Goal: Information Seeking & Learning: Check status

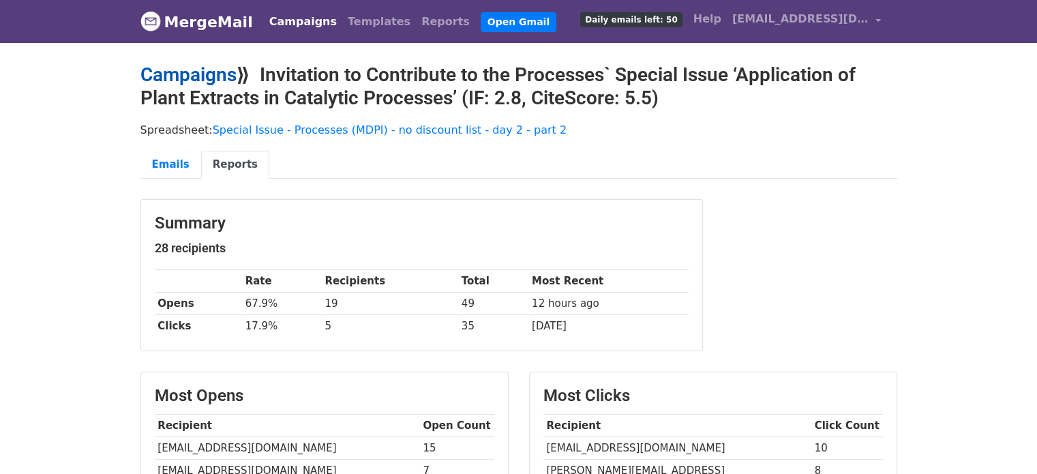
click at [200, 73] on link "Campaigns" at bounding box center [188, 74] width 96 height 23
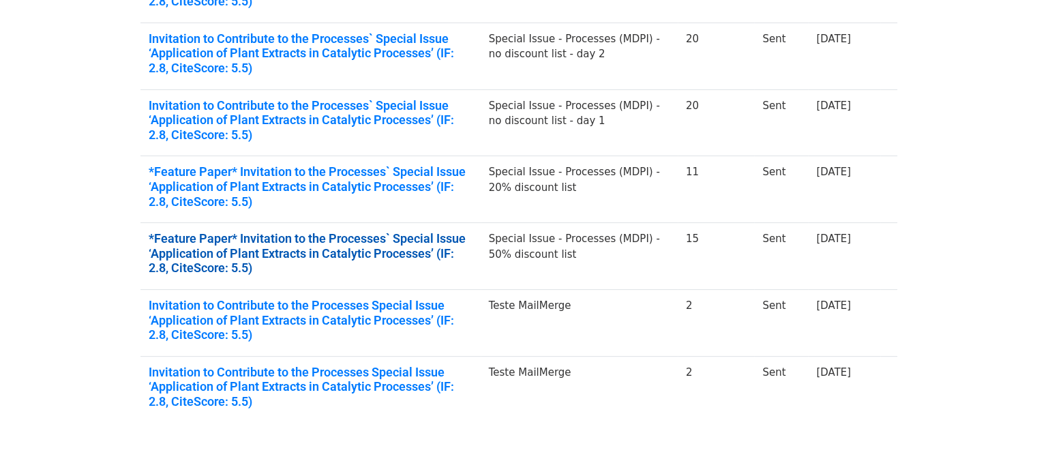
scroll to position [323, 0]
click at [399, 252] on link "*Feature Paper* Invitation to the Processes` Special Issue ‘Application of Plan…" at bounding box center [311, 254] width 324 height 44
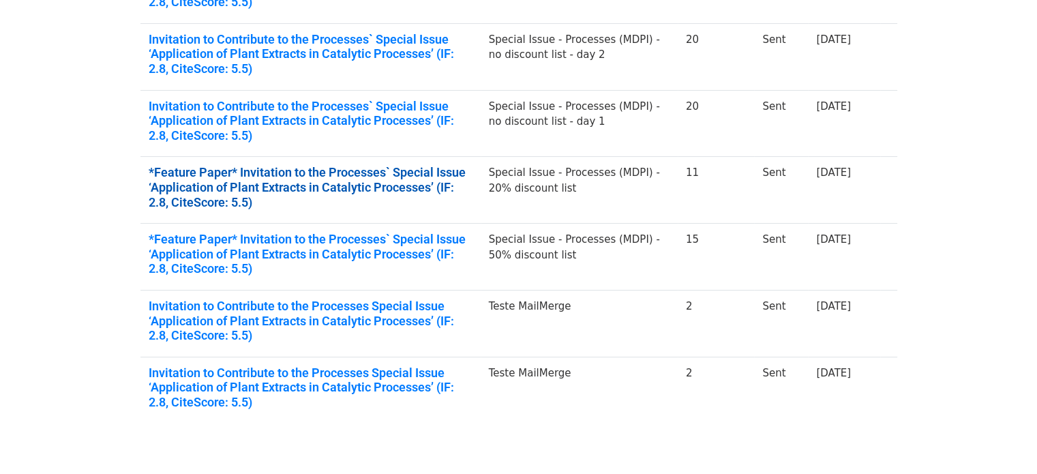
click at [321, 187] on link "*Feature Paper* Invitation to the Processes` Special Issue ‘Application of Plan…" at bounding box center [311, 187] width 324 height 44
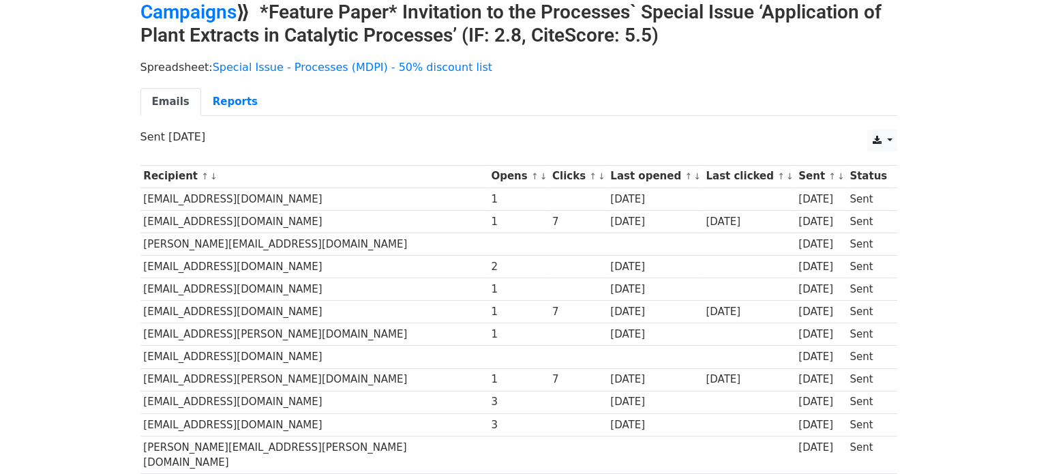
scroll to position [68, 0]
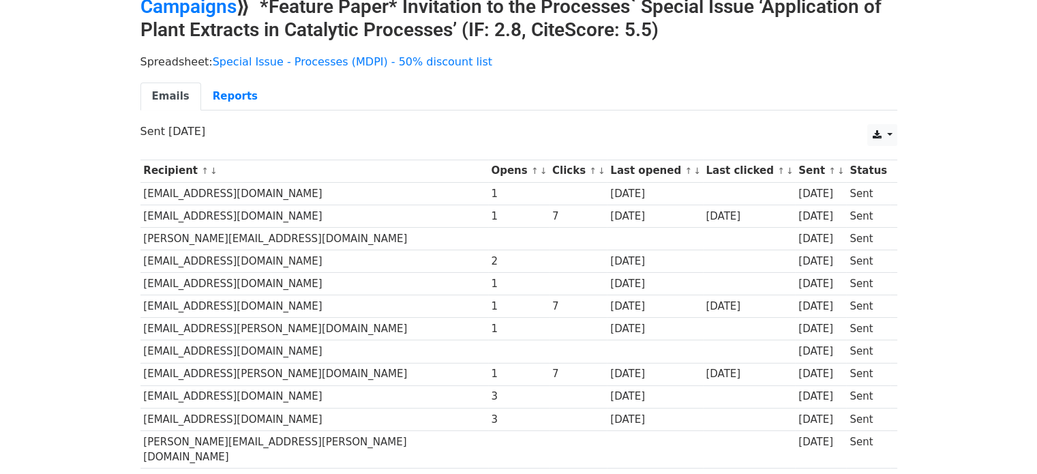
click at [488, 351] on td at bounding box center [518, 351] width 61 height 23
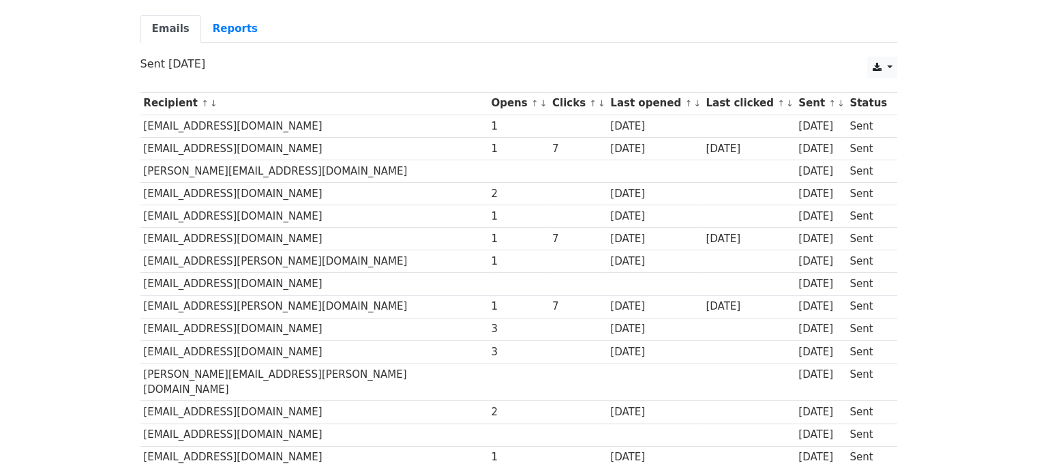
scroll to position [136, 0]
click at [488, 371] on td at bounding box center [518, 381] width 61 height 38
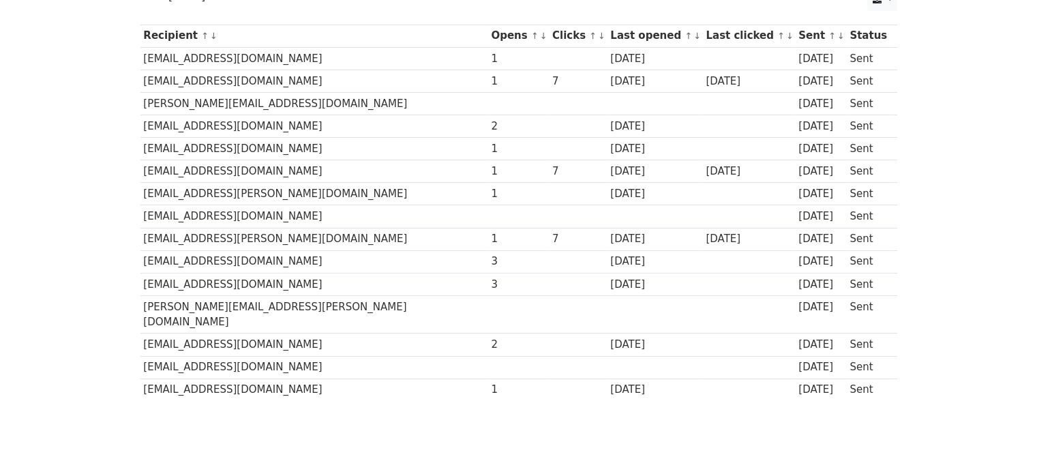
scroll to position [205, 0]
click at [488, 355] on td at bounding box center [518, 366] width 61 height 23
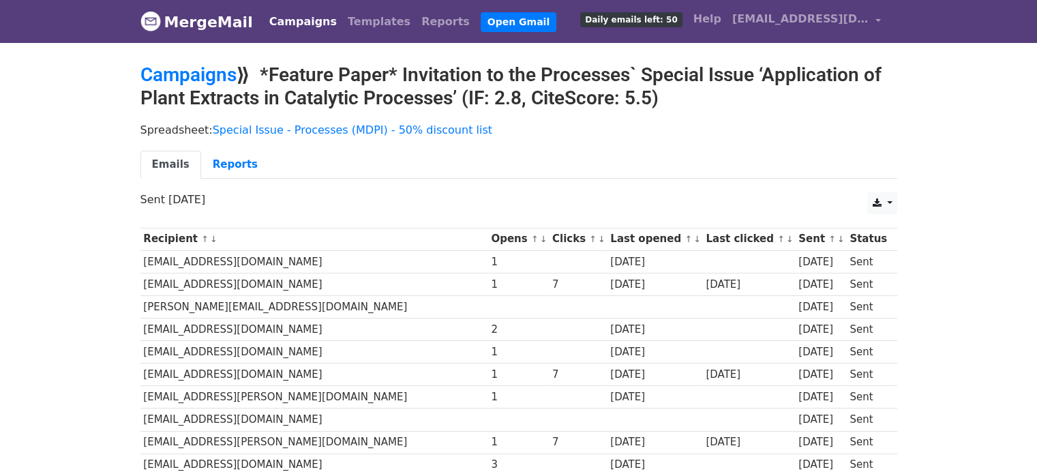
scroll to position [0, 0]
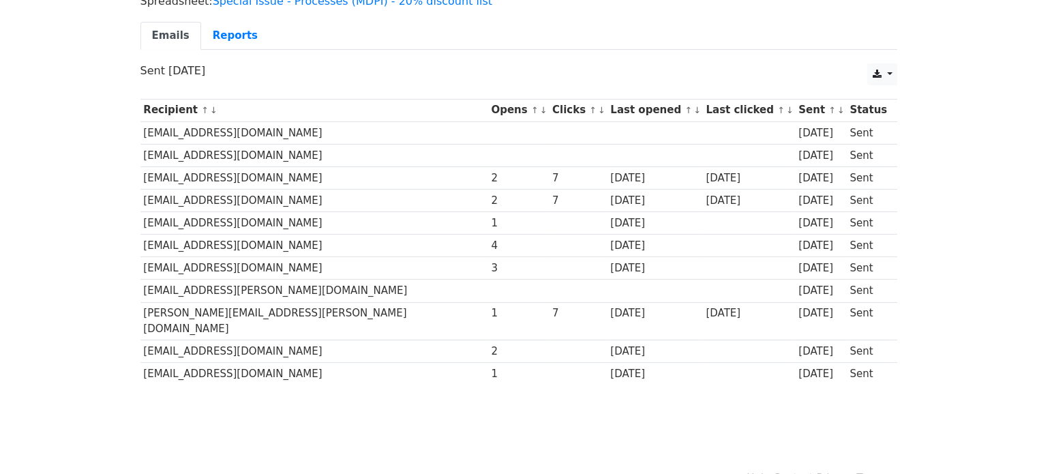
scroll to position [136, 0]
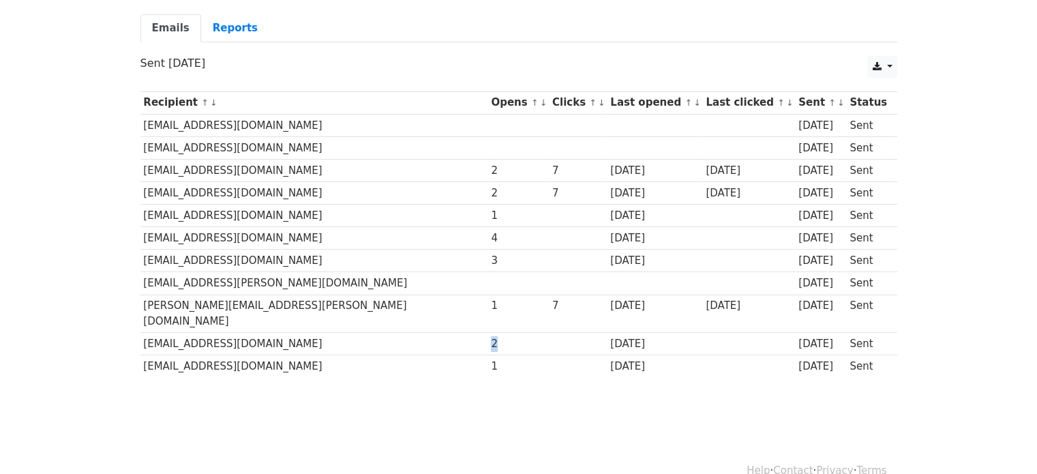
drag, startPoint x: 382, startPoint y: 323, endPoint x: 370, endPoint y: 320, distance: 12.6
click at [491, 336] on div "2" at bounding box center [518, 344] width 55 height 16
click at [610, 336] on div "[DATE]" at bounding box center [654, 344] width 89 height 16
click at [552, 308] on div "7" at bounding box center [578, 306] width 52 height 16
drag, startPoint x: 464, startPoint y: 186, endPoint x: 463, endPoint y: 152, distance: 34.1
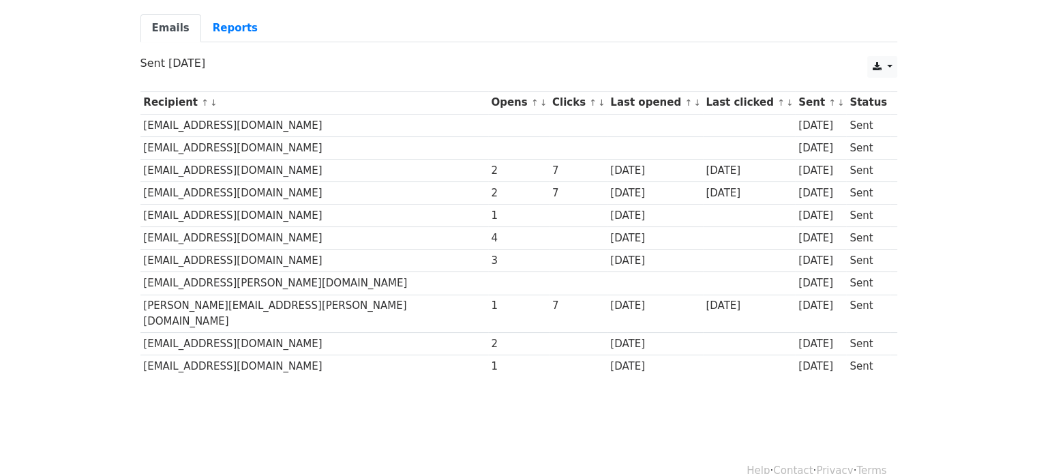
click at [552, 185] on div "7" at bounding box center [578, 193] width 52 height 16
click at [549, 152] on td at bounding box center [578, 147] width 58 height 23
click at [491, 308] on div "1" at bounding box center [518, 306] width 55 height 16
click at [491, 303] on div "1" at bounding box center [518, 306] width 55 height 16
click at [491, 260] on div "3" at bounding box center [518, 261] width 55 height 16
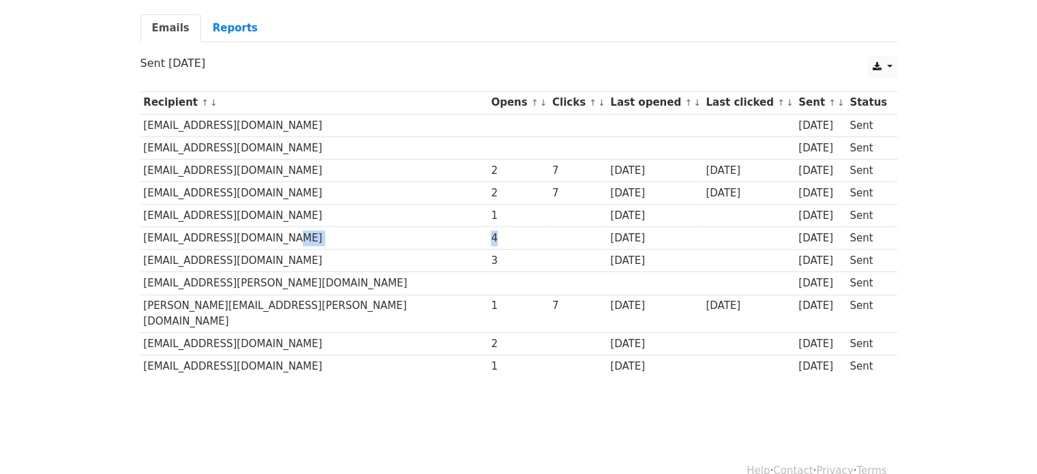
drag, startPoint x: 391, startPoint y: 234, endPoint x: 355, endPoint y: 230, distance: 35.6
click at [355, 230] on tr "daisy.yang@unisa.edu.au 4 2 days ago 3 days ago Sent" at bounding box center [518, 238] width 757 height 23
click at [488, 244] on td "4" at bounding box center [518, 238] width 61 height 23
click at [491, 213] on div "1" at bounding box center [518, 216] width 55 height 16
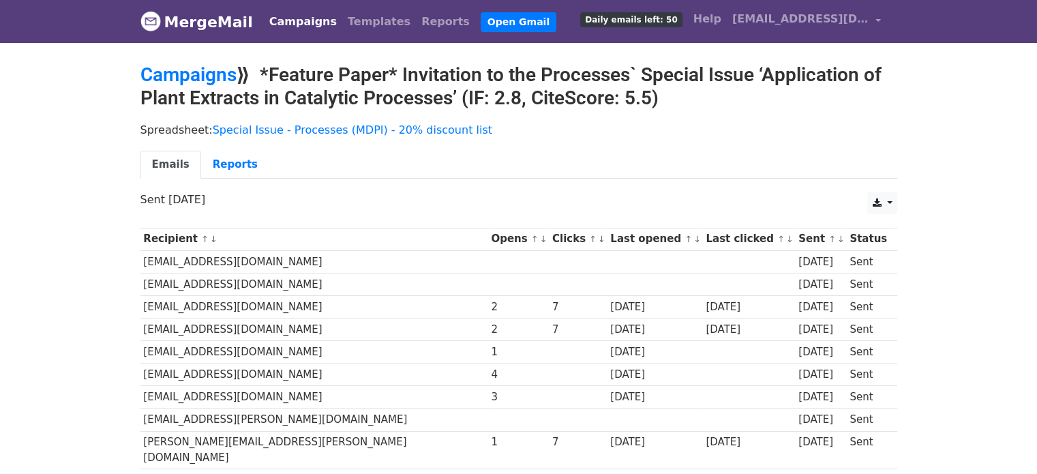
scroll to position [0, 0]
click at [191, 78] on link "Campaigns" at bounding box center [188, 74] width 96 height 23
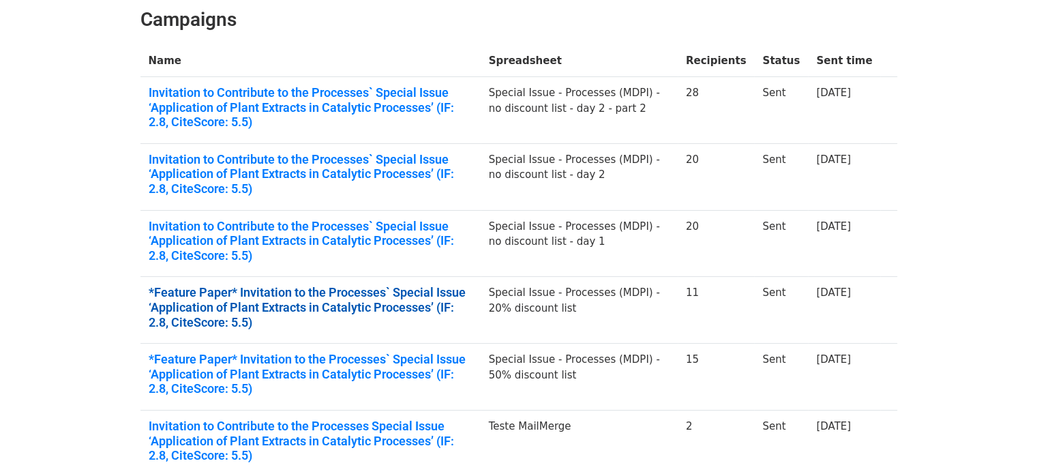
scroll to position [205, 0]
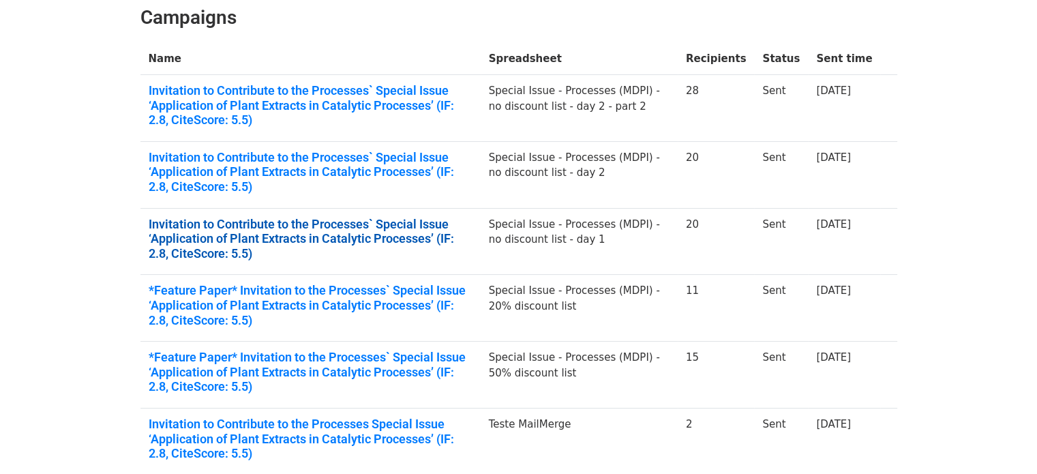
click at [395, 228] on link "Invitation to Contribute to the Processes` Special Issue ‘Application of Plant …" at bounding box center [311, 239] width 324 height 44
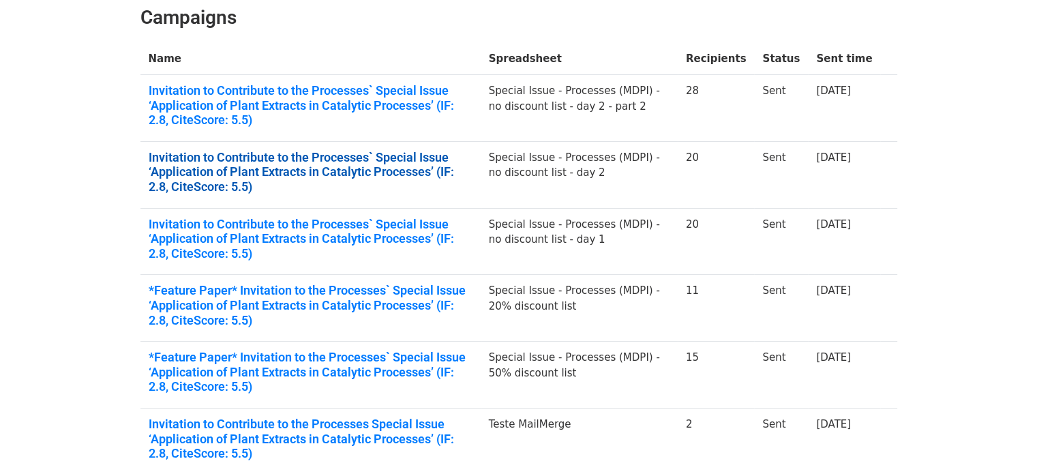
click at [282, 165] on link "Invitation to Contribute to the Processes` Special Issue ‘Application of Plant …" at bounding box center [311, 172] width 324 height 44
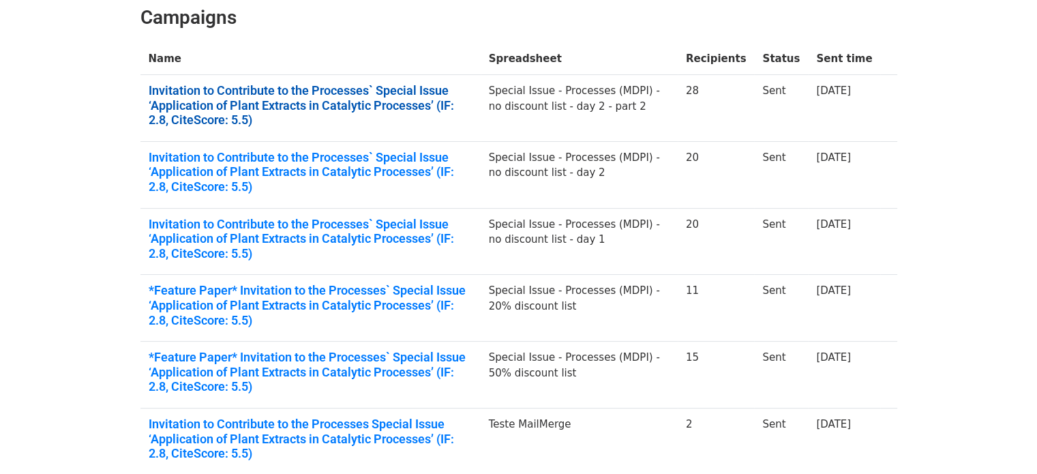
click at [229, 94] on link "Invitation to Contribute to the Processes` Special Issue ‘Application of Plant …" at bounding box center [311, 105] width 324 height 44
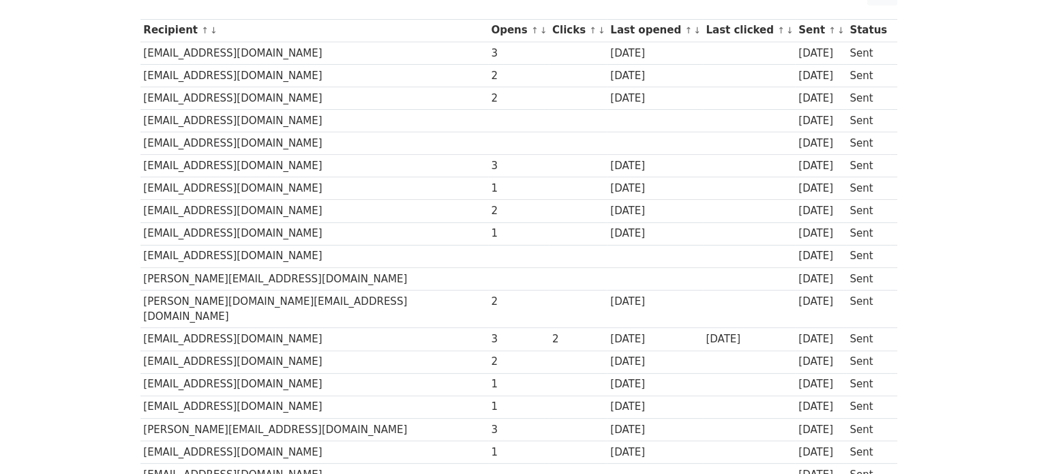
scroll to position [208, 0]
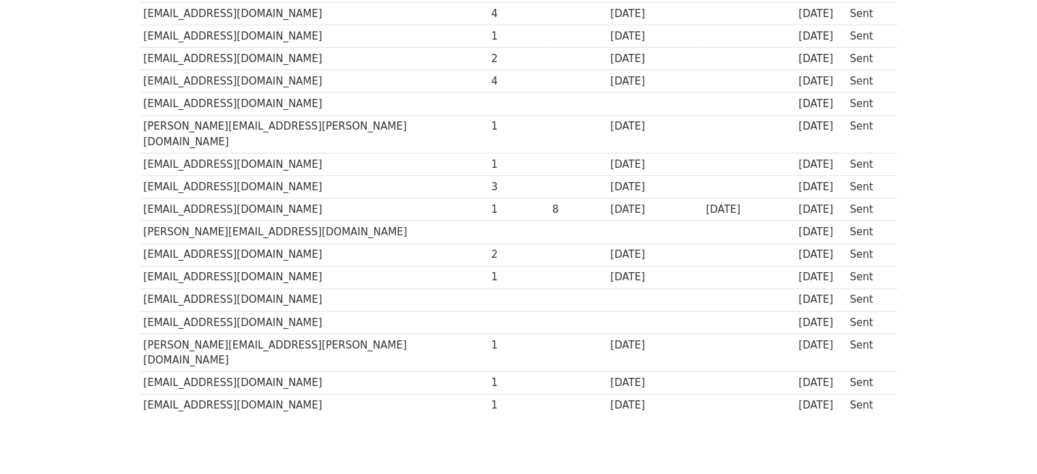
scroll to position [136, 0]
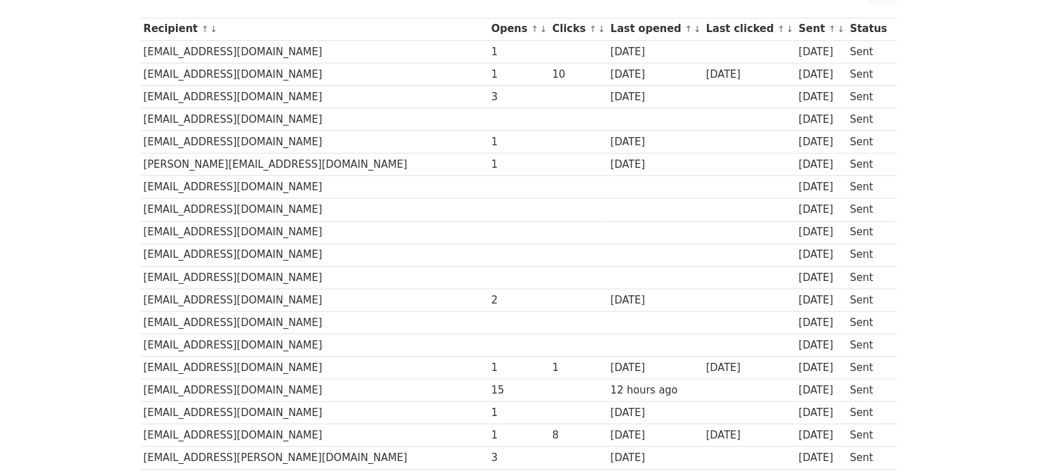
scroll to position [205, 0]
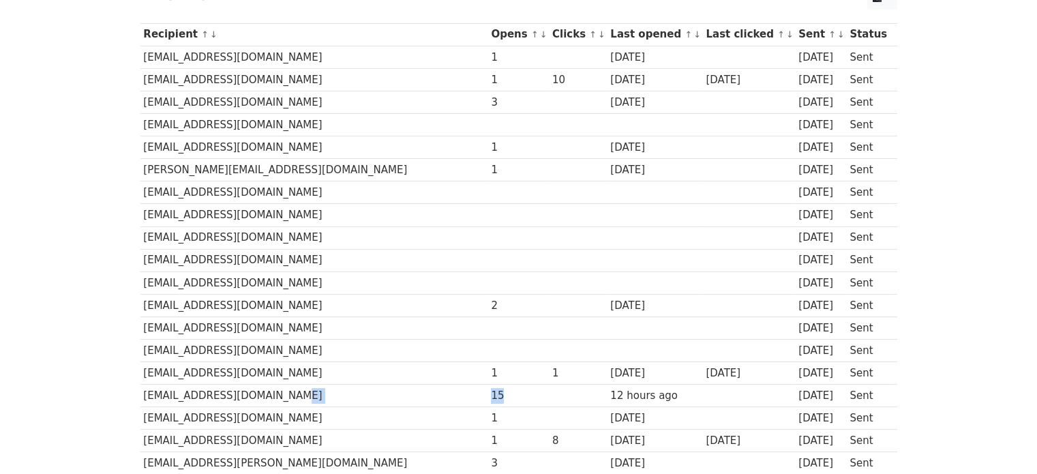
drag, startPoint x: 434, startPoint y: 395, endPoint x: 408, endPoint y: 398, distance: 26.1
click at [408, 398] on tr "mali.suraj1695@gmail.com 15 12 hours ago 2 days ago Sent" at bounding box center [518, 396] width 757 height 23
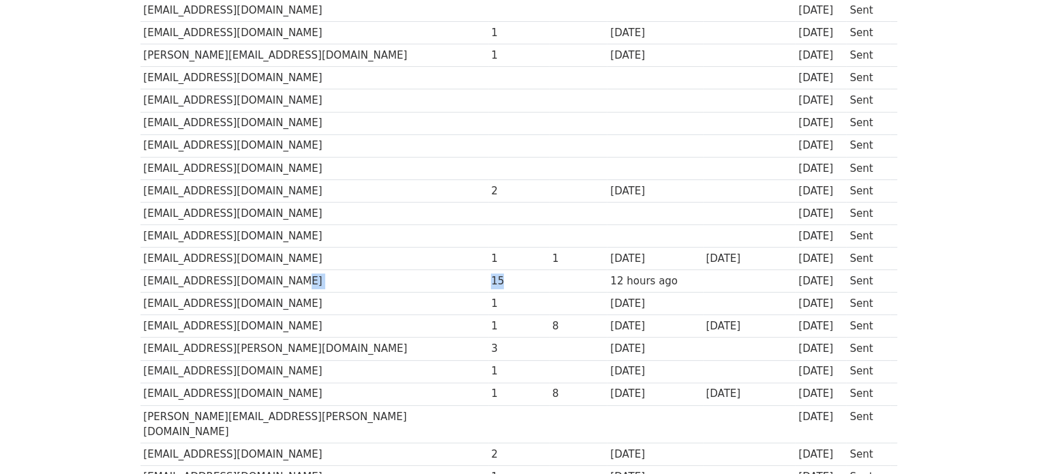
scroll to position [341, 0]
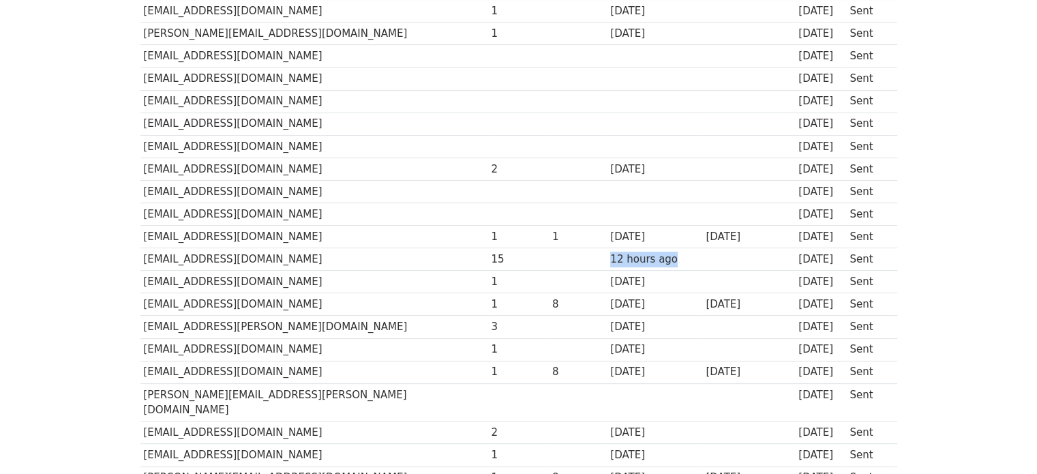
drag, startPoint x: 550, startPoint y: 258, endPoint x: 619, endPoint y: 252, distance: 69.8
click at [619, 252] on td "12 hours ago" at bounding box center [654, 259] width 95 height 23
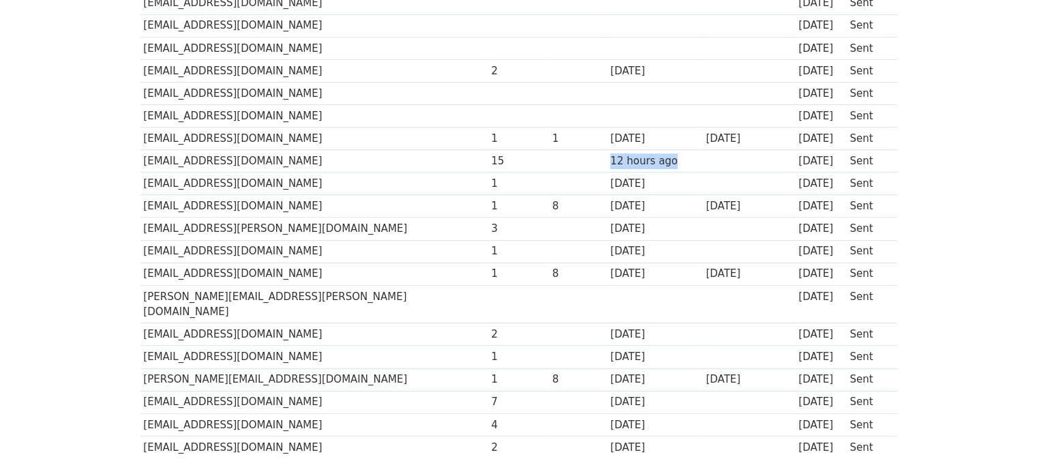
scroll to position [477, 0]
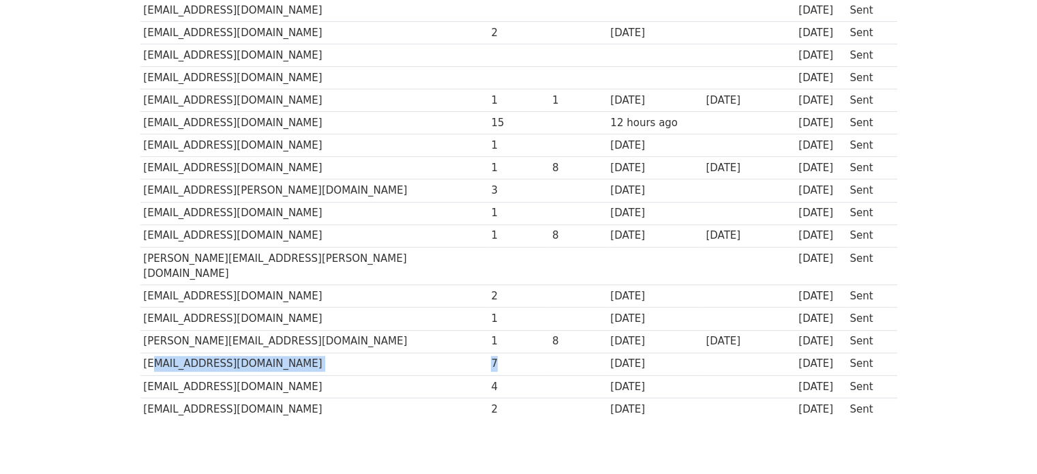
drag, startPoint x: 428, startPoint y: 343, endPoint x: 162, endPoint y: 331, distance: 266.2
click at [149, 353] on tr "menaateam@gmail.com 7 2 days ago 2 days ago Sent" at bounding box center [518, 364] width 757 height 23
click at [346, 308] on td "m.berkani@ensbiotech.edu.dz" at bounding box center [314, 319] width 348 height 23
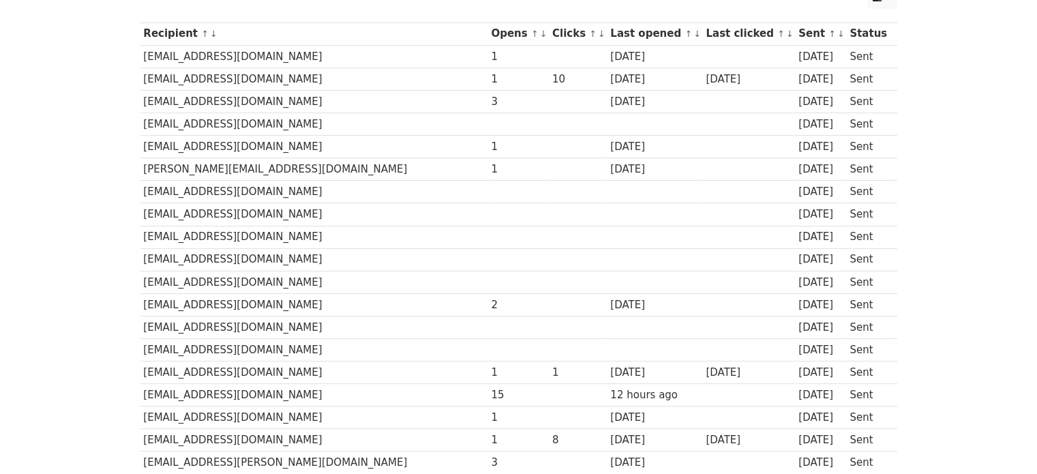
scroll to position [205, 0]
drag, startPoint x: 431, startPoint y: 100, endPoint x: 422, endPoint y: 101, distance: 9.0
click at [491, 101] on div "3" at bounding box center [518, 103] width 55 height 16
drag, startPoint x: 515, startPoint y: 75, endPoint x: 494, endPoint y: 76, distance: 21.8
click at [552, 76] on div "10" at bounding box center [578, 80] width 52 height 16
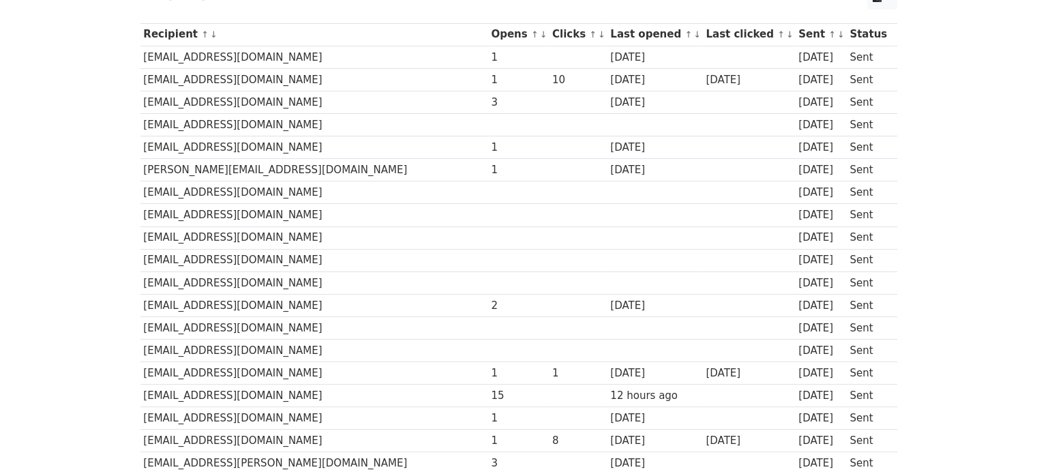
click at [549, 141] on td at bounding box center [578, 147] width 58 height 23
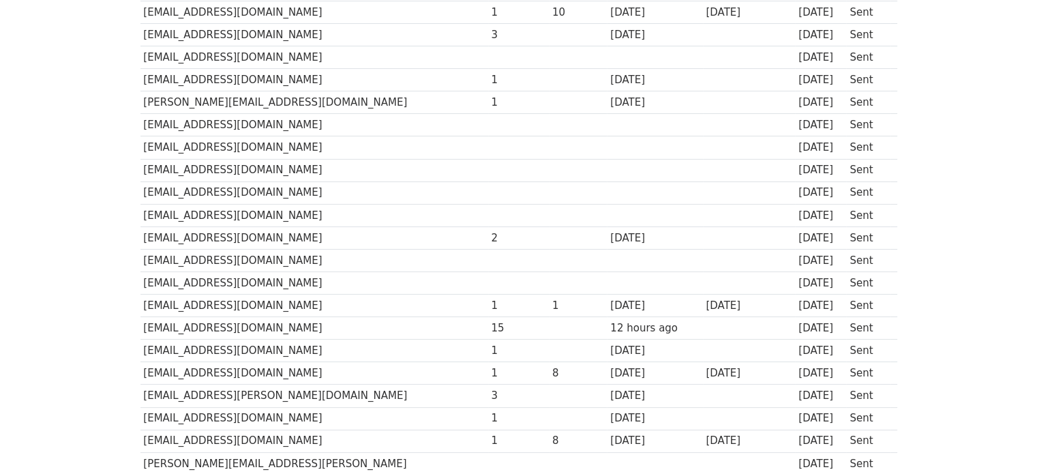
scroll to position [273, 0]
drag, startPoint x: 140, startPoint y: 320, endPoint x: 265, endPoint y: 329, distance: 124.4
click at [265, 329] on td "[EMAIL_ADDRESS][DOMAIN_NAME]" at bounding box center [314, 327] width 348 height 23
copy td "[EMAIL_ADDRESS][DOMAIN_NAME]"
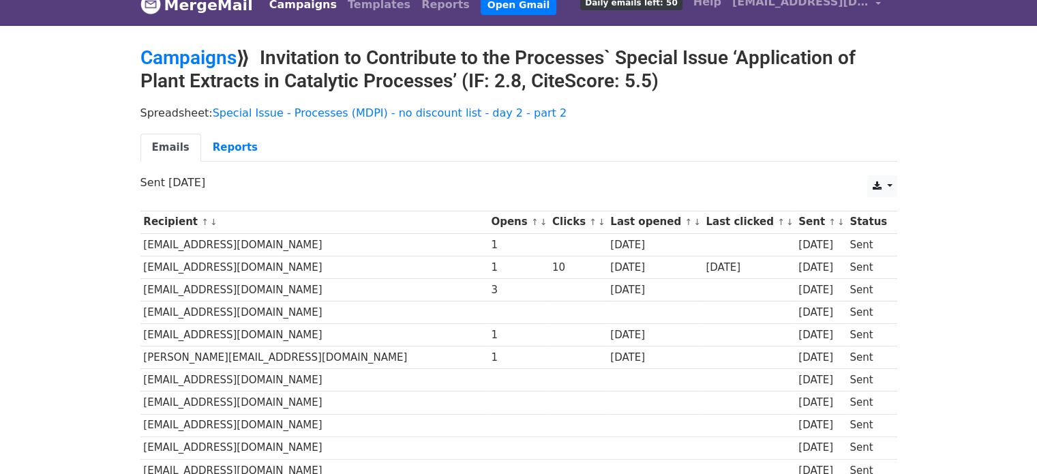
scroll to position [0, 0]
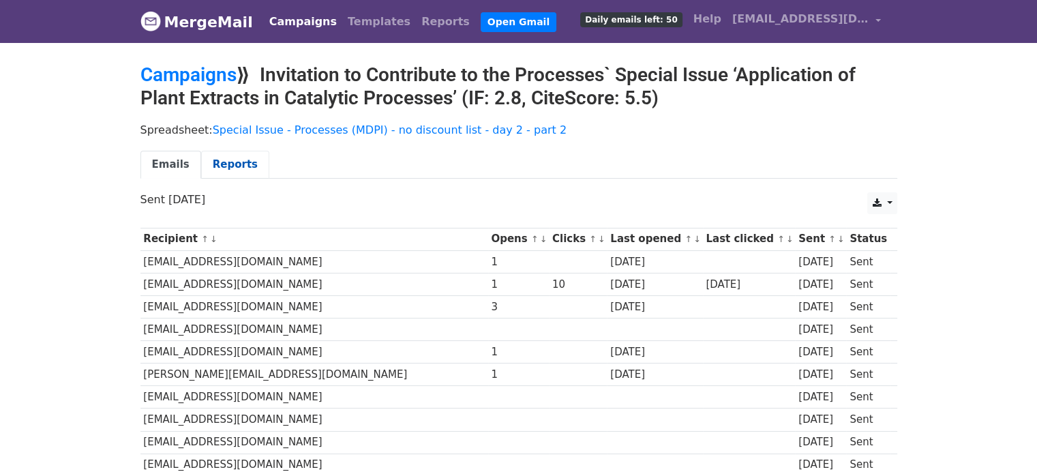
click at [224, 175] on link "Reports" at bounding box center [235, 165] width 68 height 28
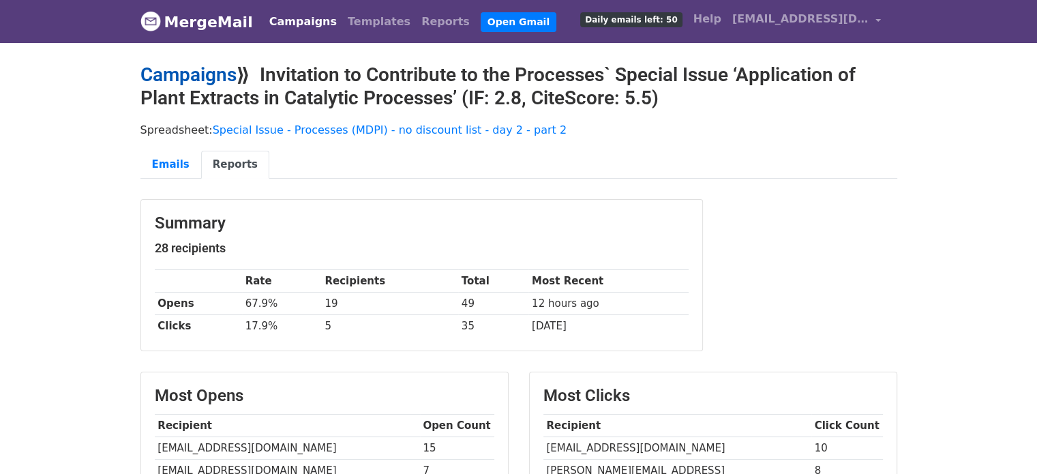
click at [176, 68] on link "Campaigns" at bounding box center [188, 74] width 96 height 23
